Goal: Task Accomplishment & Management: Manage account settings

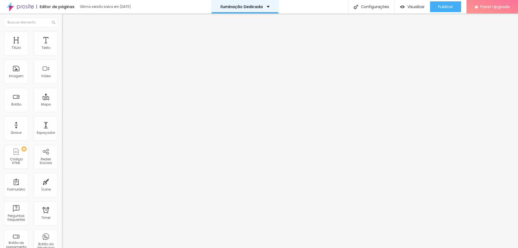
click at [267, 7] on div "Iluminação Dedicada" at bounding box center [245, 7] width 49 height 4
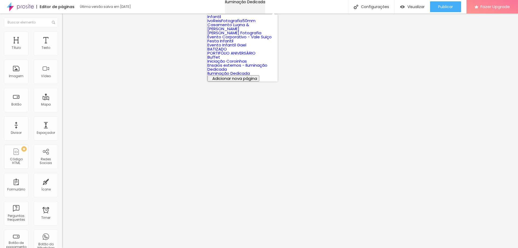
click at [265, 4] on div "Iluminação Dedicada" at bounding box center [245, 2] width 40 height 4
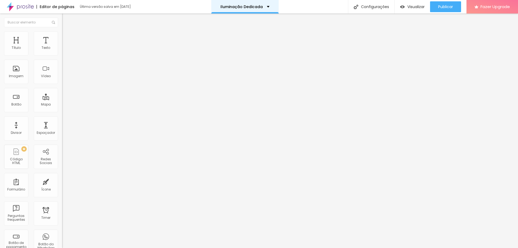
click at [250, 7] on p "Iluminação Dedicada" at bounding box center [242, 7] width 42 height 4
click at [307, 9] on div "Editor de páginas Última versão salva em [DATE] Iluminação Dedicada Configuraçõ…" at bounding box center [259, 6] width 518 height 13
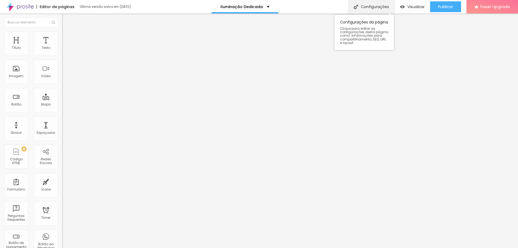
click at [387, 5] on div "Configurações" at bounding box center [371, 6] width 46 height 13
type input "I"
type input "Ensaio Corporativo"
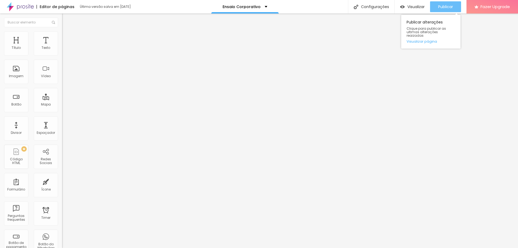
click at [444, 7] on span "Publicar" at bounding box center [445, 7] width 15 height 4
click at [444, 5] on span "Publicar" at bounding box center [445, 7] width 15 height 4
